Goal: Information Seeking & Learning: Learn about a topic

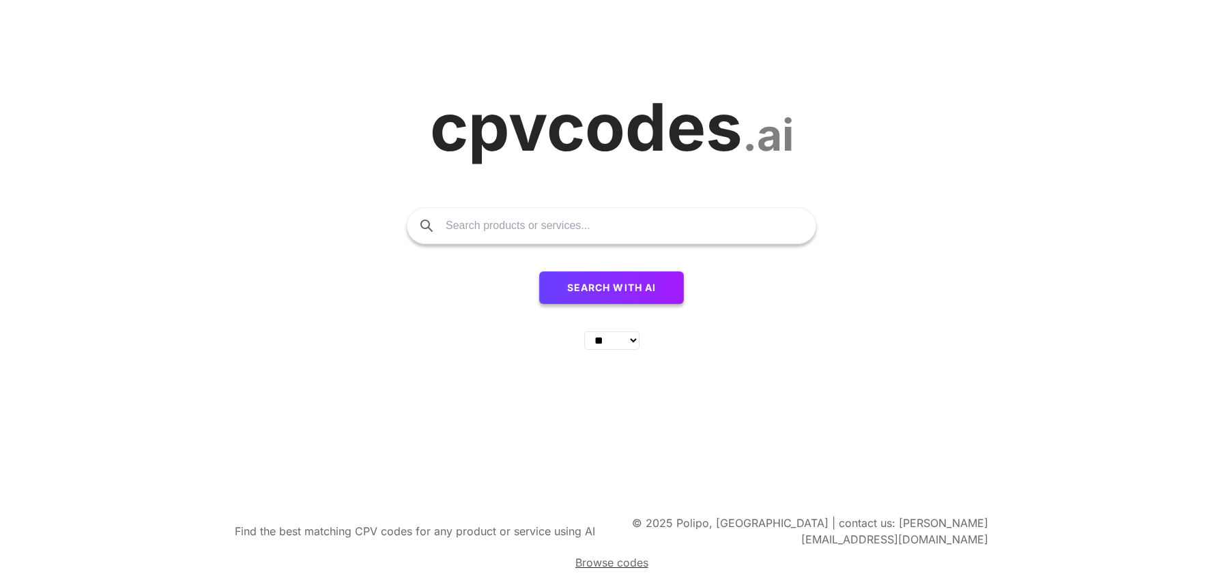
select select "**"
type input "incendie"
click at [539, 272] on button "Search with AI" at bounding box center [611, 288] width 145 height 33
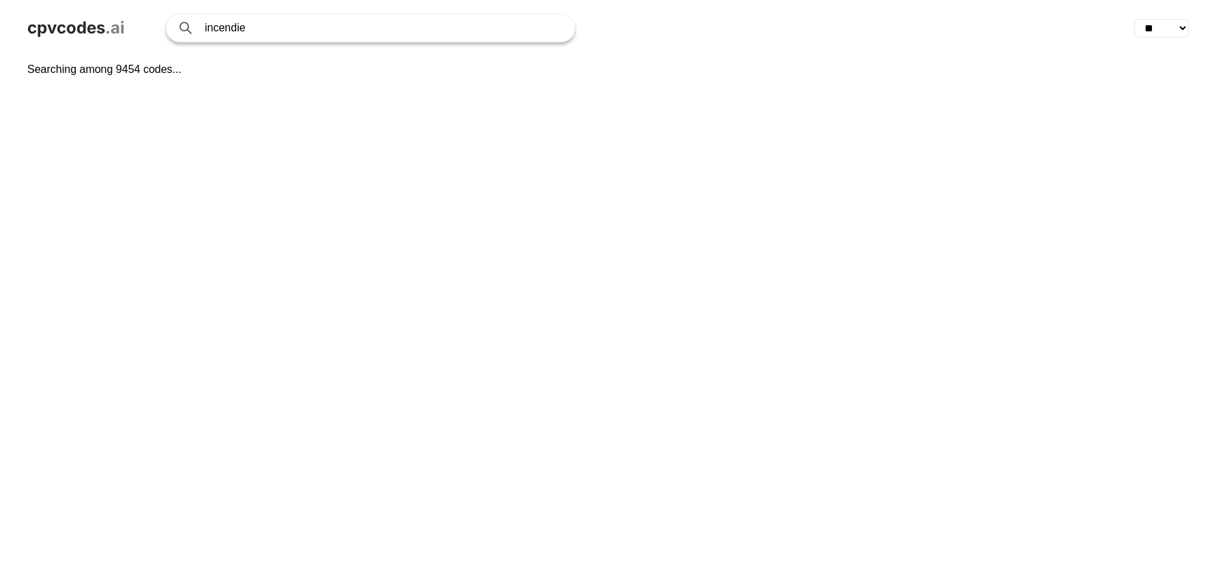
select select "**"
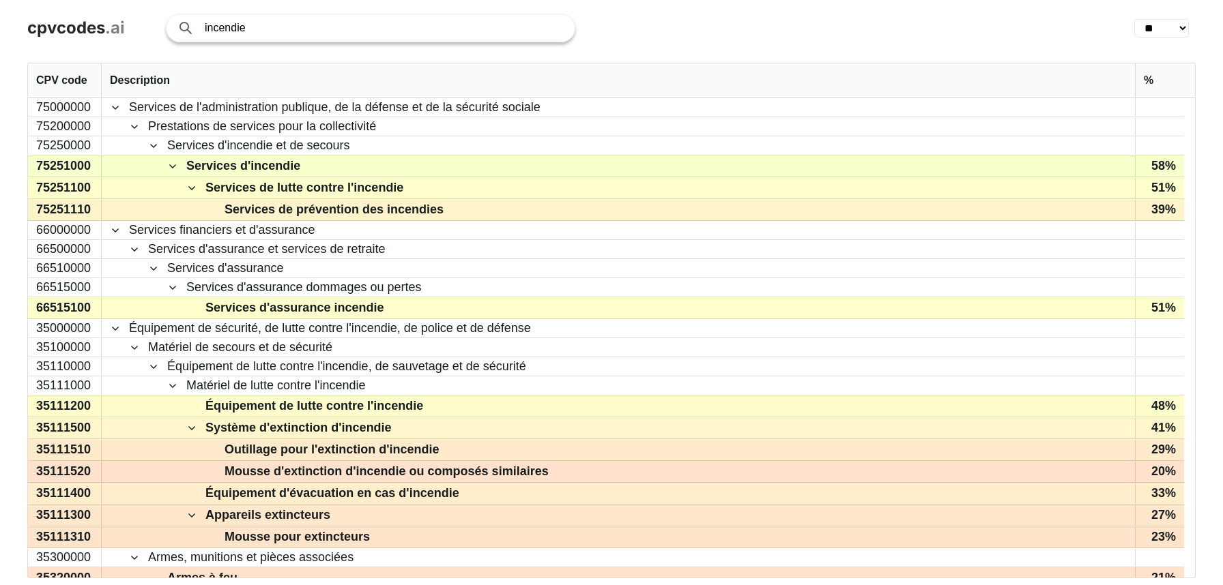
click at [226, 24] on input "incendie" at bounding box center [383, 27] width 356 height 27
type input "AEAI"
click button "Search with AI" at bounding box center [0, 0] width 0 height 0
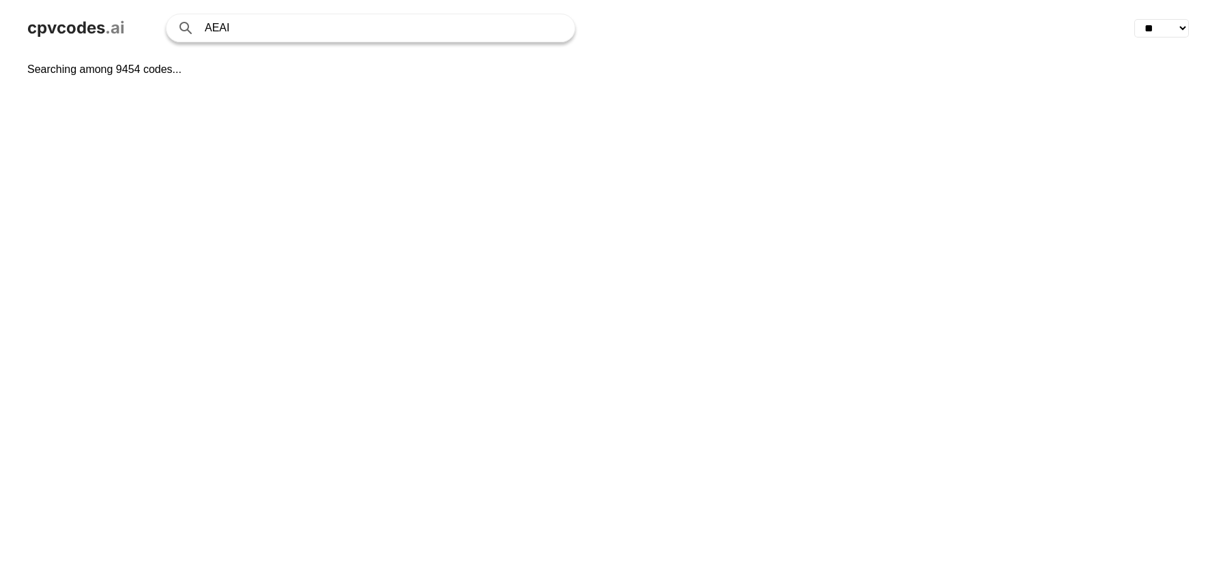
select select "**"
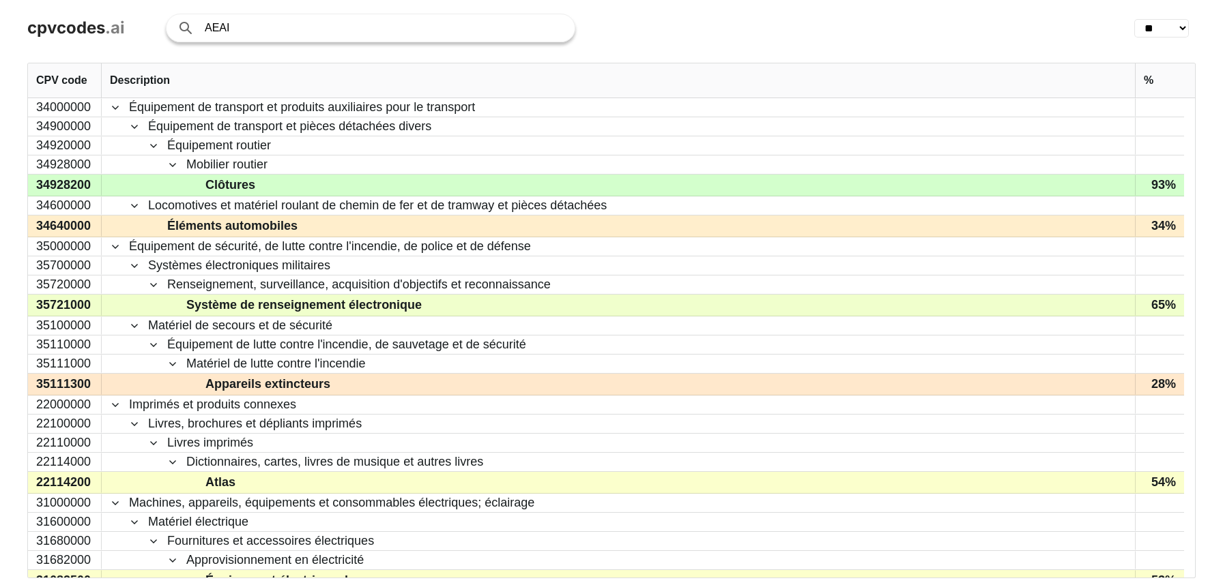
drag, startPoint x: 263, startPoint y: 24, endPoint x: 204, endPoint y: 29, distance: 58.9
click at [205, 29] on input "AEAI" at bounding box center [383, 27] width 356 height 27
type input "protection incendie"
click button "Search with AI" at bounding box center [0, 0] width 0 height 0
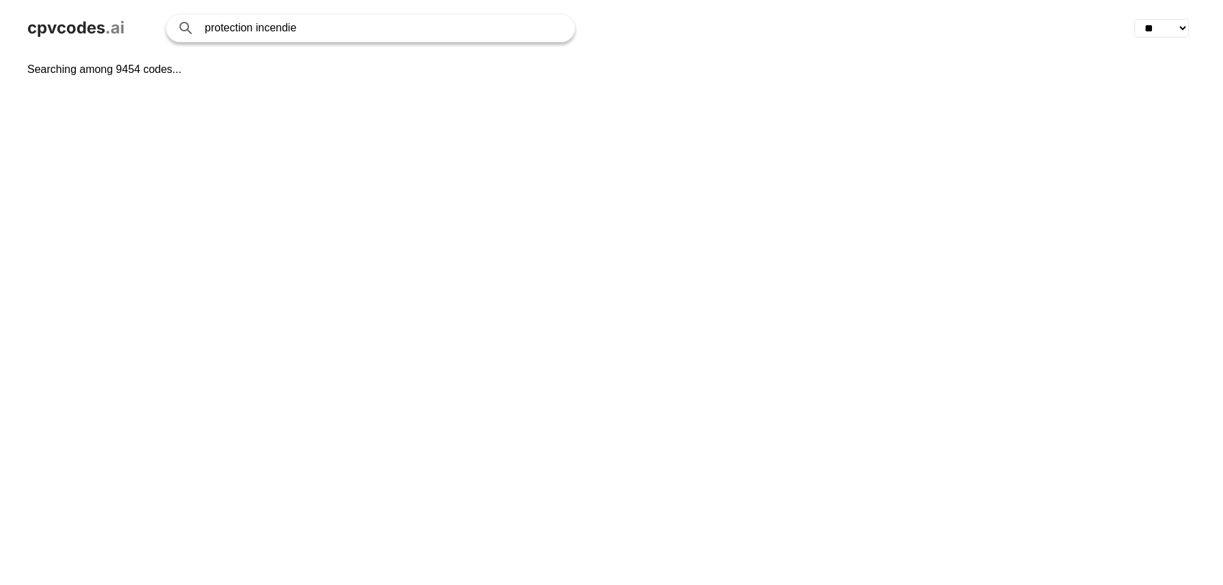
select select "**"
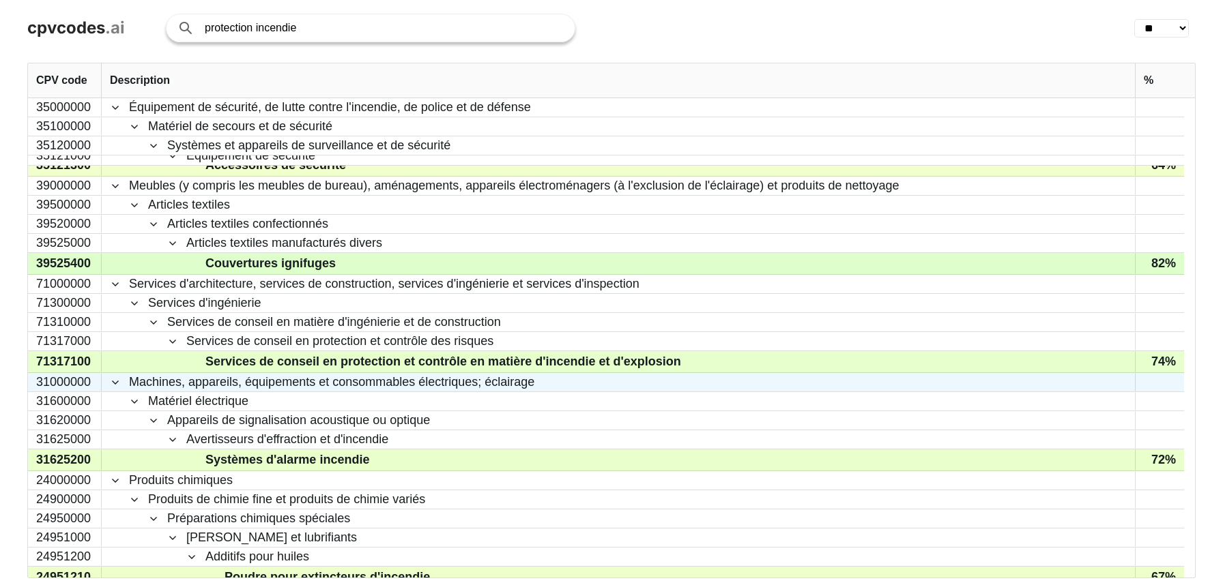
scroll to position [991, 0]
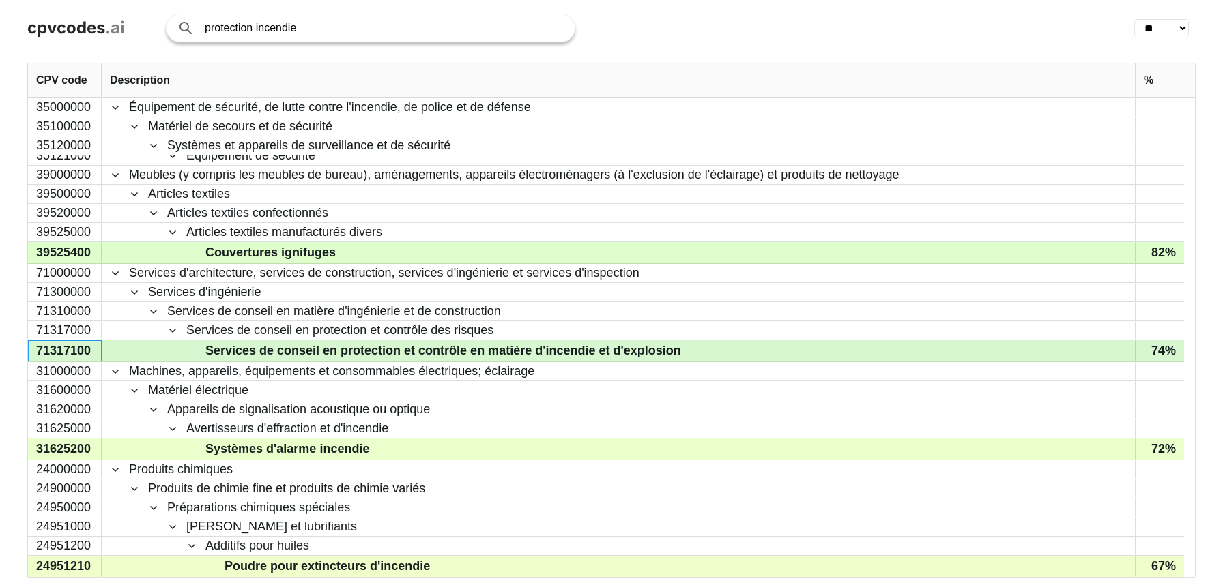
click at [65, 351] on div "71317100" at bounding box center [65, 350] width 74 height 21
click at [364, 345] on span "Services de conseil en protection et contrôle en matière d'incendie et d'explos…" at bounding box center [443, 351] width 476 height 20
drag, startPoint x: 206, startPoint y: 351, endPoint x: 447, endPoint y: 345, distance: 240.9
click at [447, 345] on span "Services de conseil en protection et contrôle en matière d'incendie et d'explos…" at bounding box center [443, 351] width 476 height 20
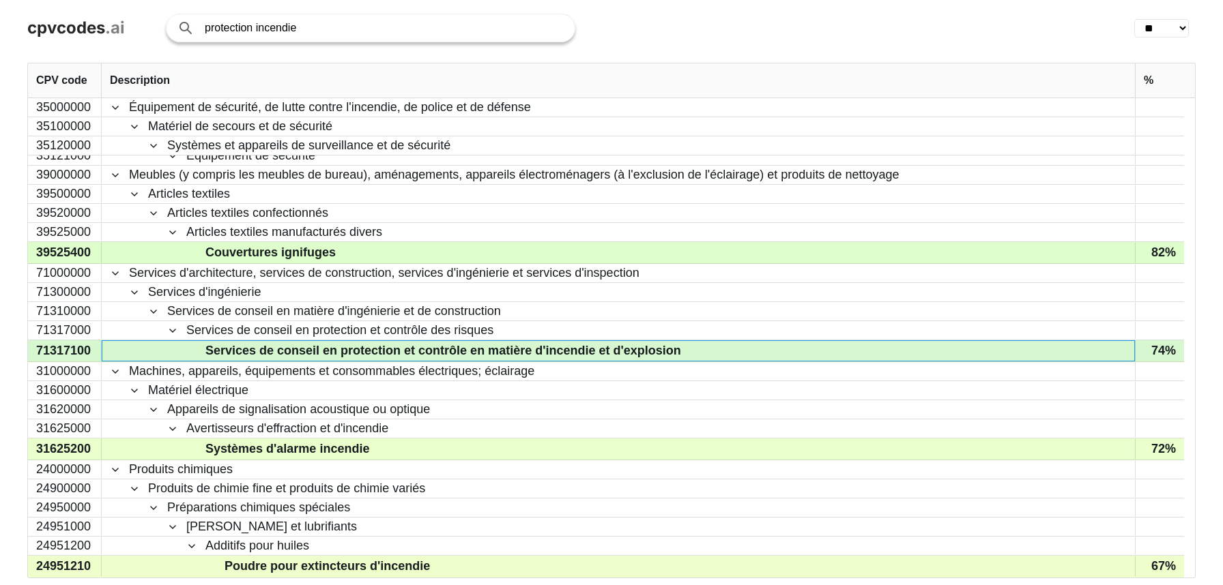
click at [665, 345] on span "Services de conseil en protection et contrôle en matière d'incendie et d'explos…" at bounding box center [443, 351] width 476 height 20
click at [665, 346] on span "Services de conseil en protection et contrôle en matière d'incendie et d'explos…" at bounding box center [443, 351] width 476 height 20
click at [654, 349] on span "Services de conseil en protection et contrôle en matière d'incendie et d'explos…" at bounding box center [443, 351] width 476 height 20
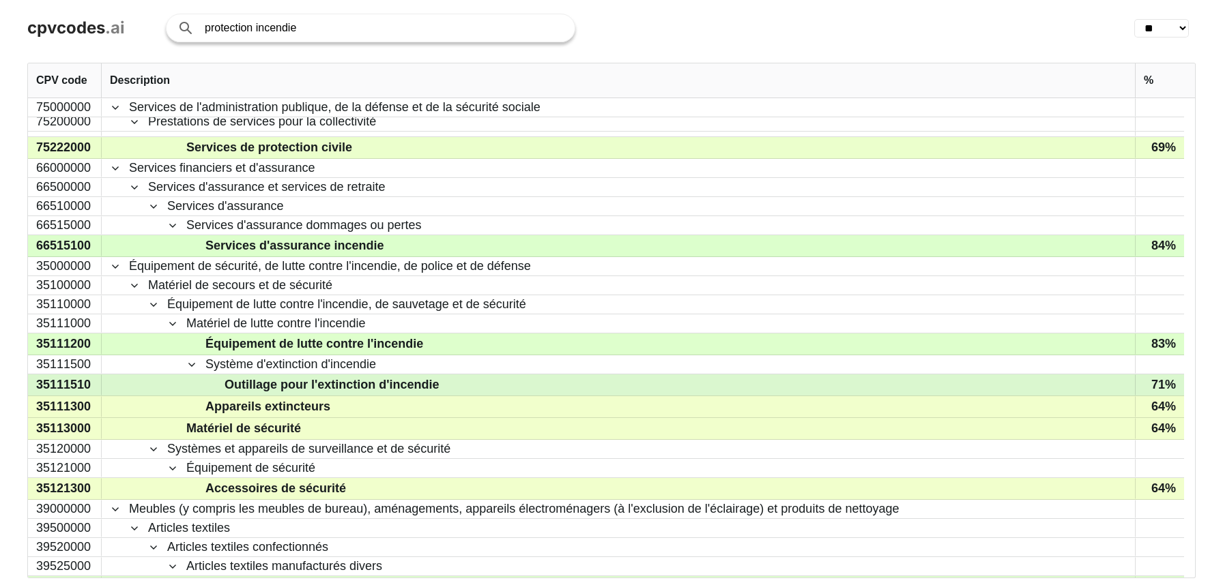
scroll to position [655, 0]
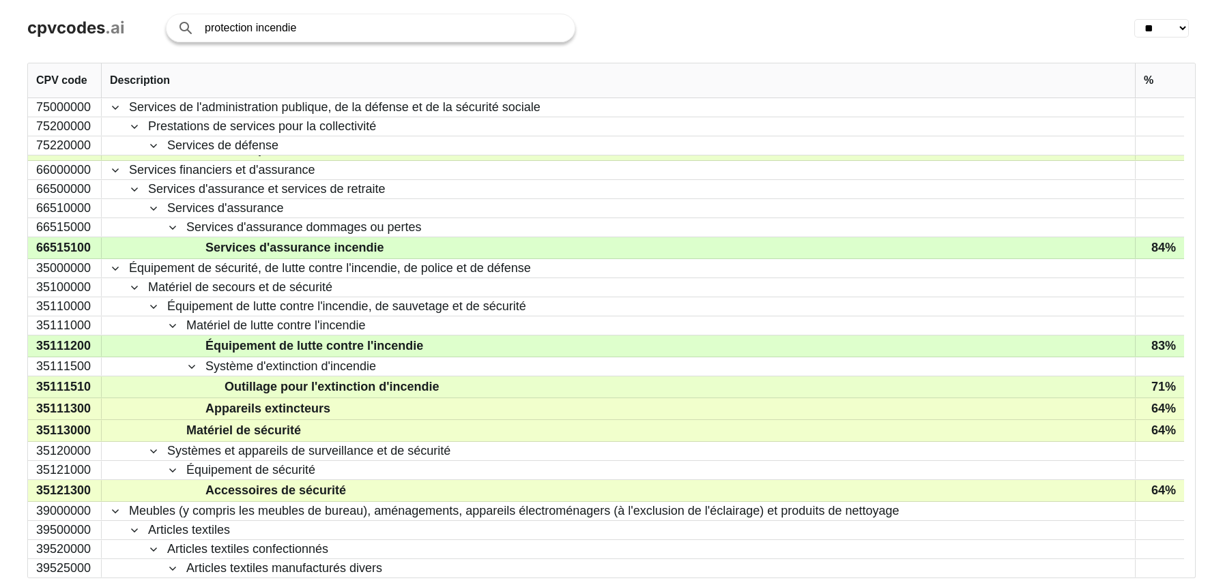
click at [205, 29] on input "protection incendie" at bounding box center [383, 27] width 356 height 27
type input "audit protection incendie"
click button "Search with AI" at bounding box center [0, 0] width 0 height 0
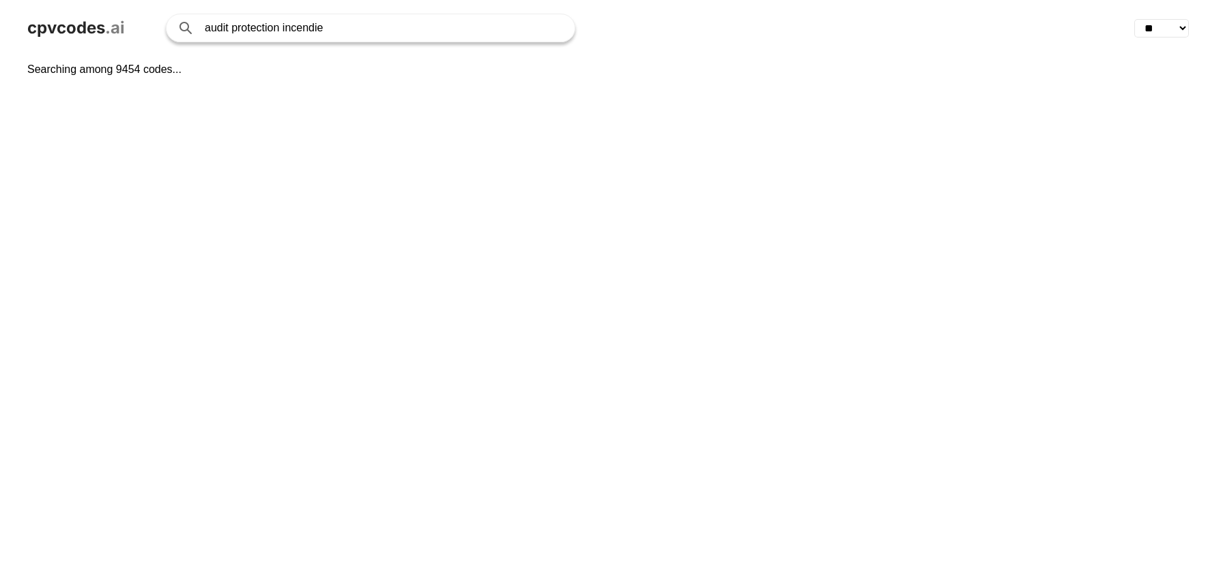
select select "**"
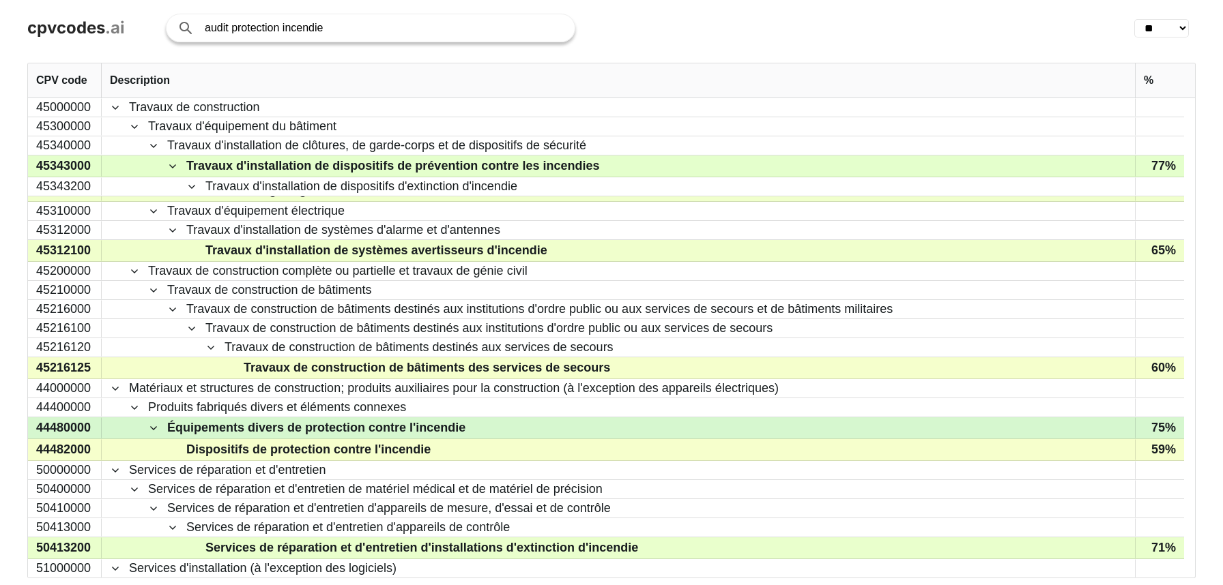
scroll to position [420, 0]
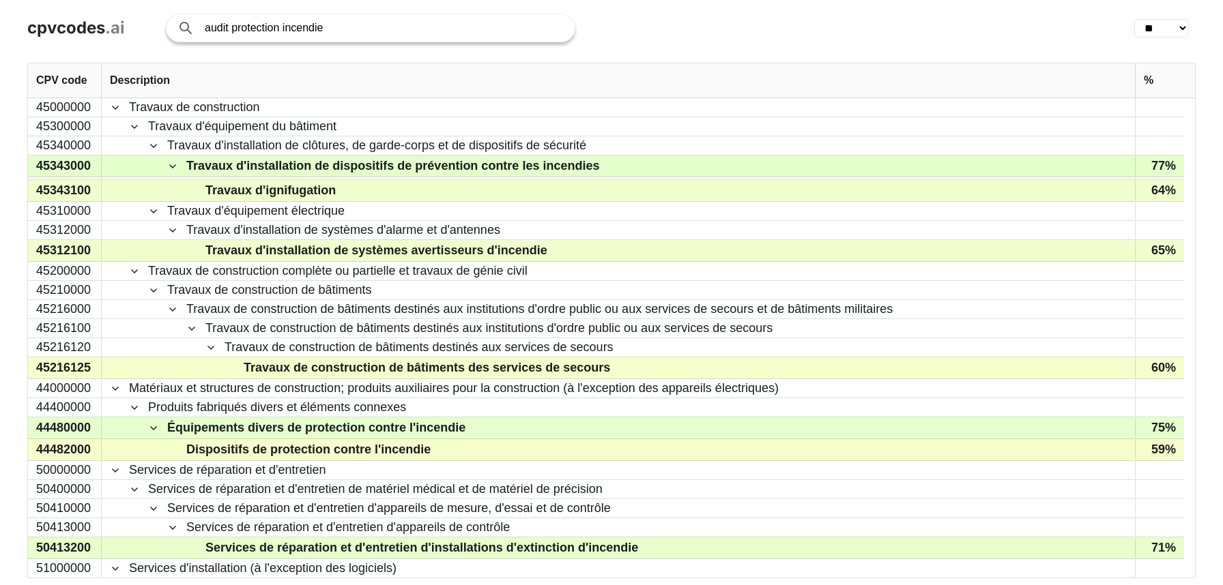
click at [220, 27] on input "audit protection incendie" at bounding box center [383, 27] width 356 height 27
type input "diagnostique protection incendie"
click button "Search with AI" at bounding box center [0, 0] width 0 height 0
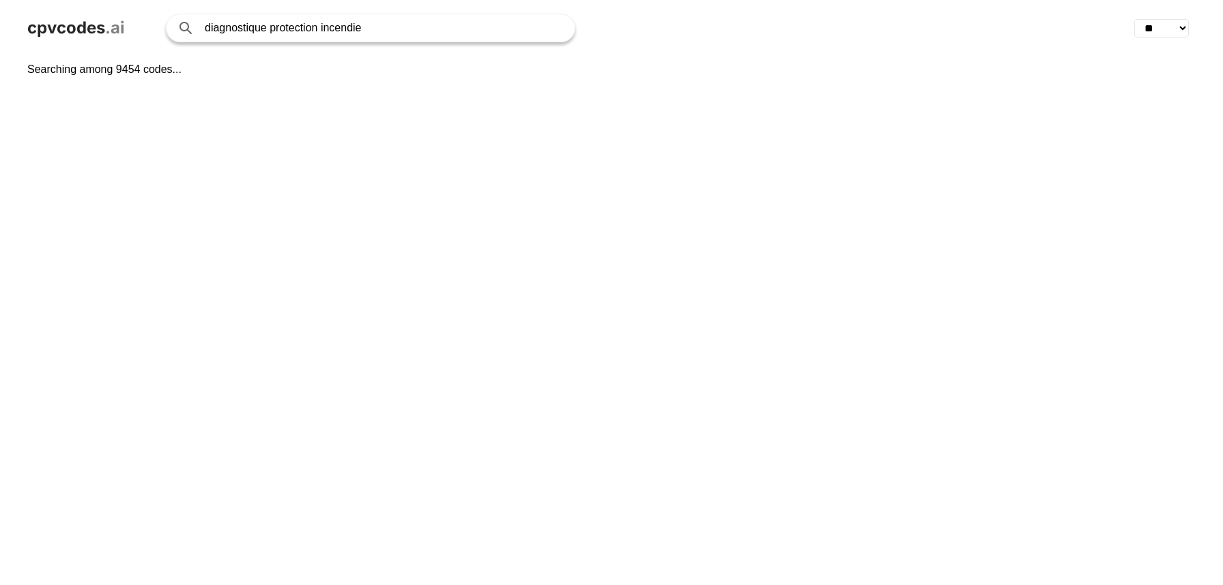
select select "**"
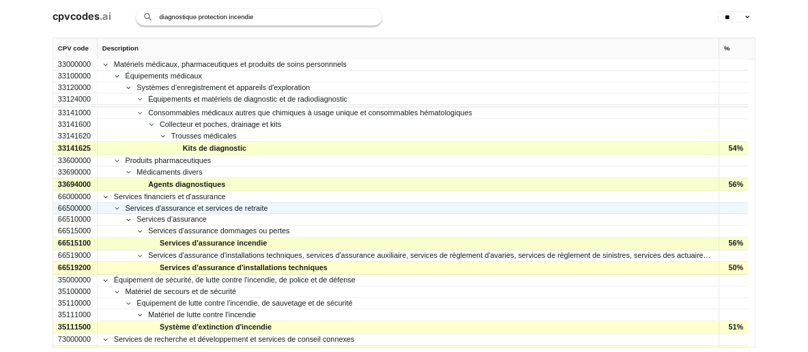
scroll to position [1227, 0]
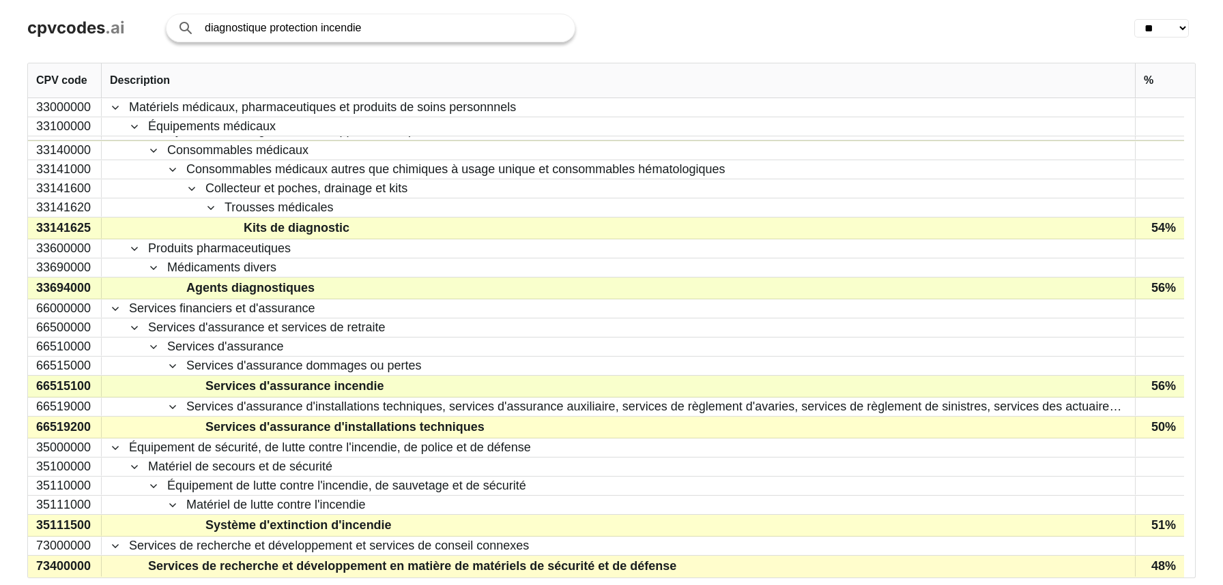
type input "diagnostique protection incendie"
